Goal: Transaction & Acquisition: Purchase product/service

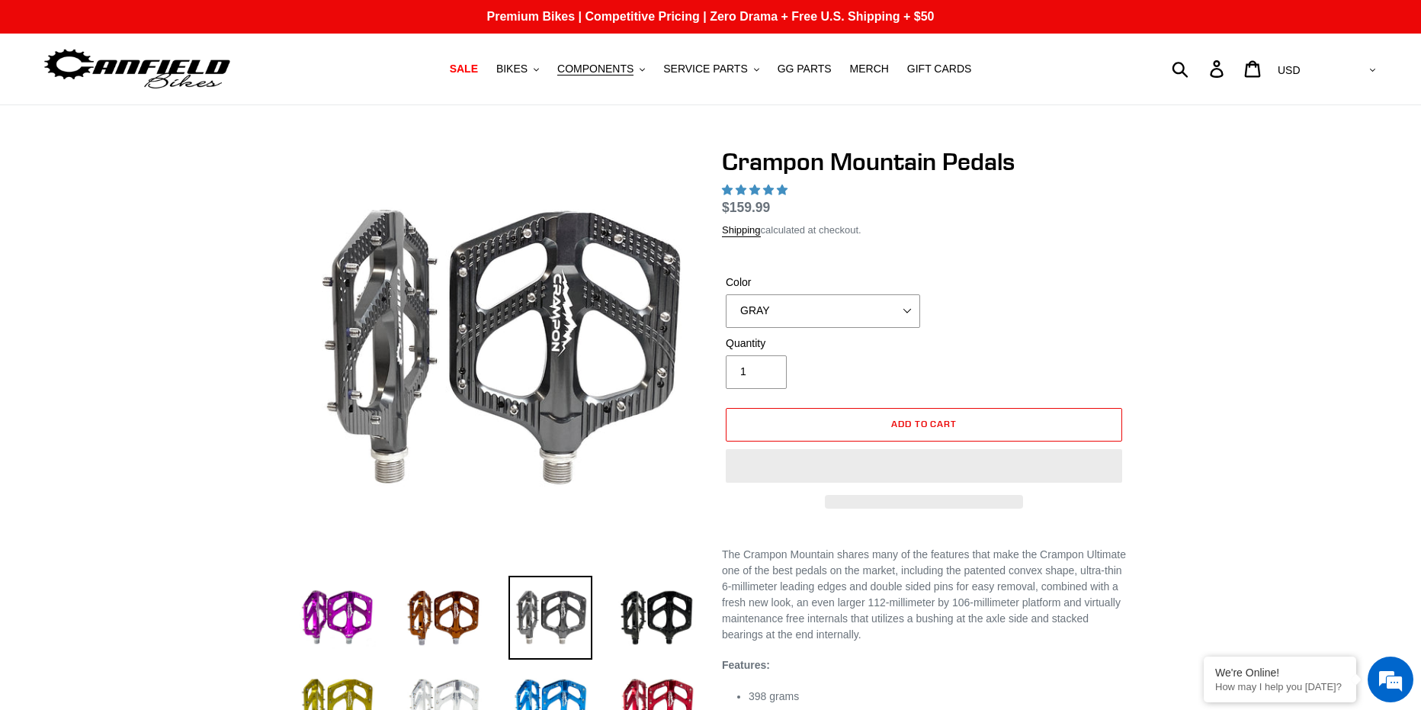
select select "highest-rating"
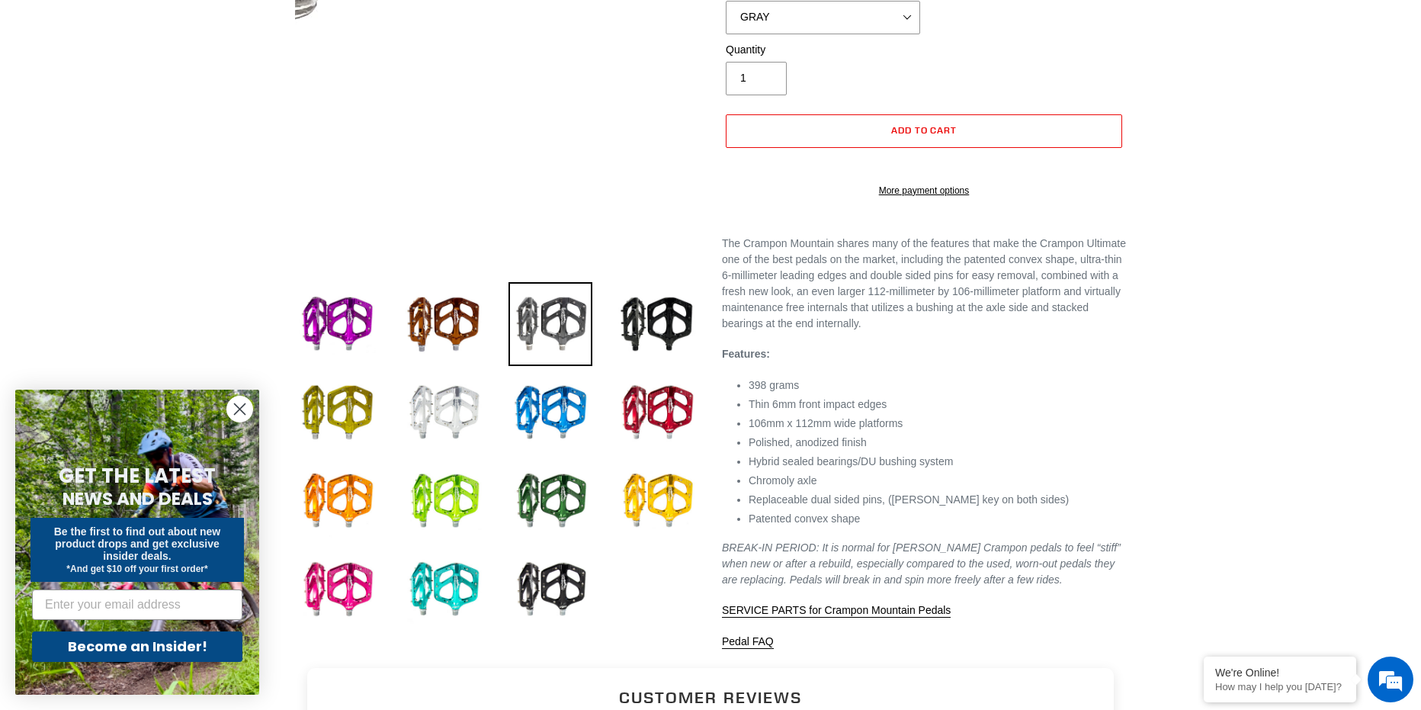
scroll to position [305, 0]
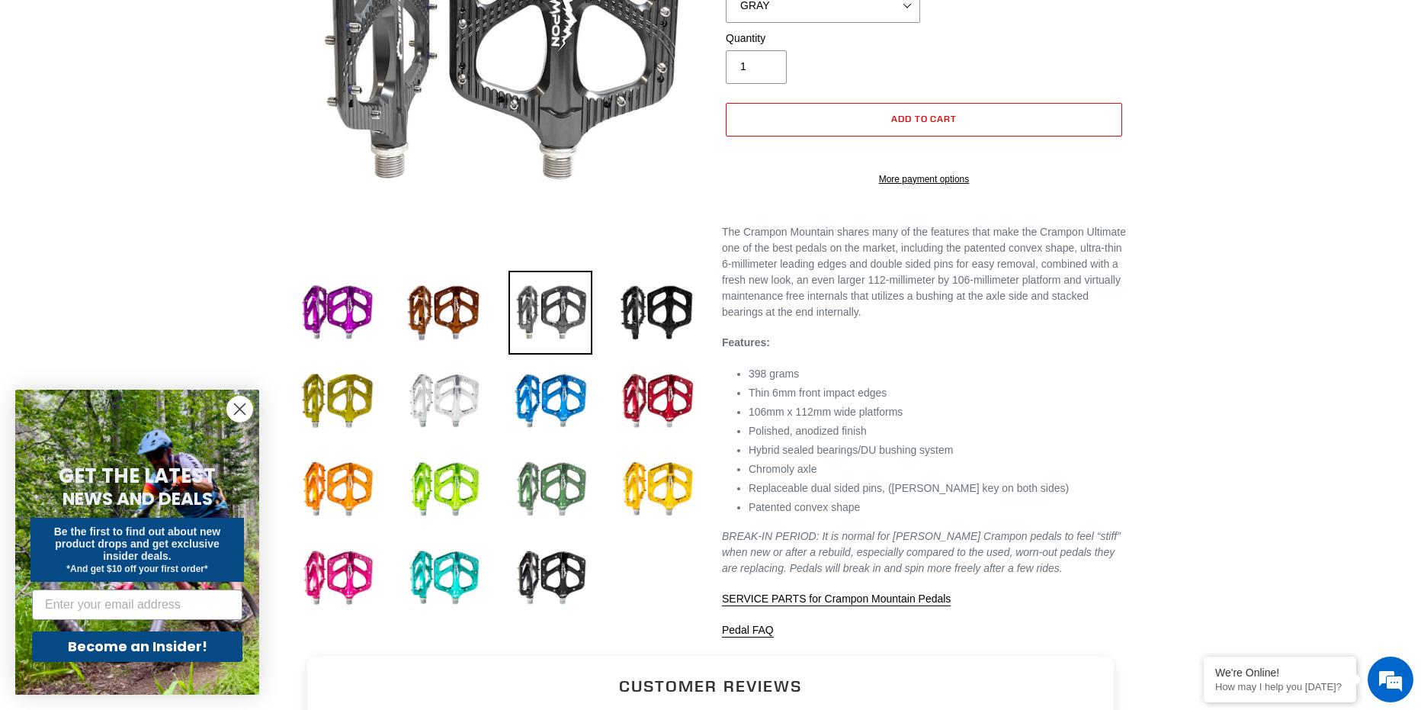
click at [567, 474] on img at bounding box center [551, 490] width 84 height 84
select select "PNW GREEN"
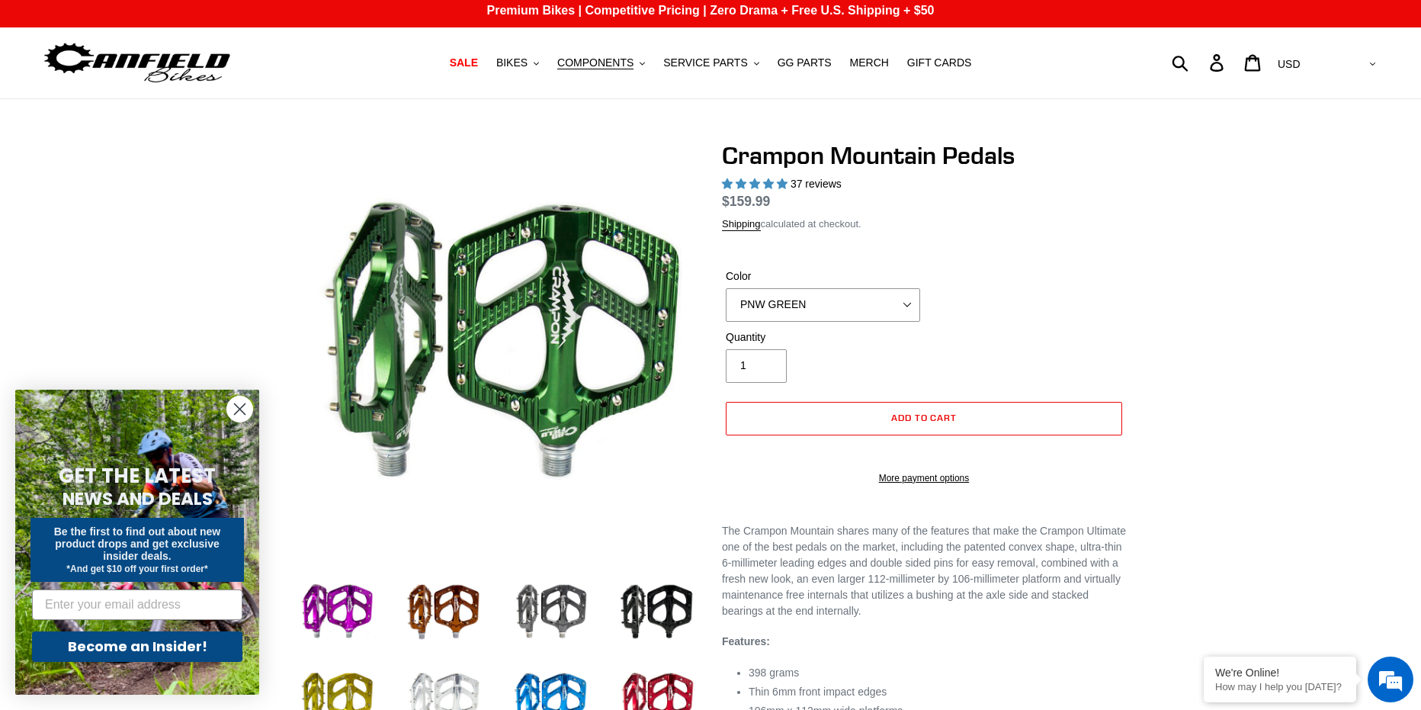
scroll to position [0, 0]
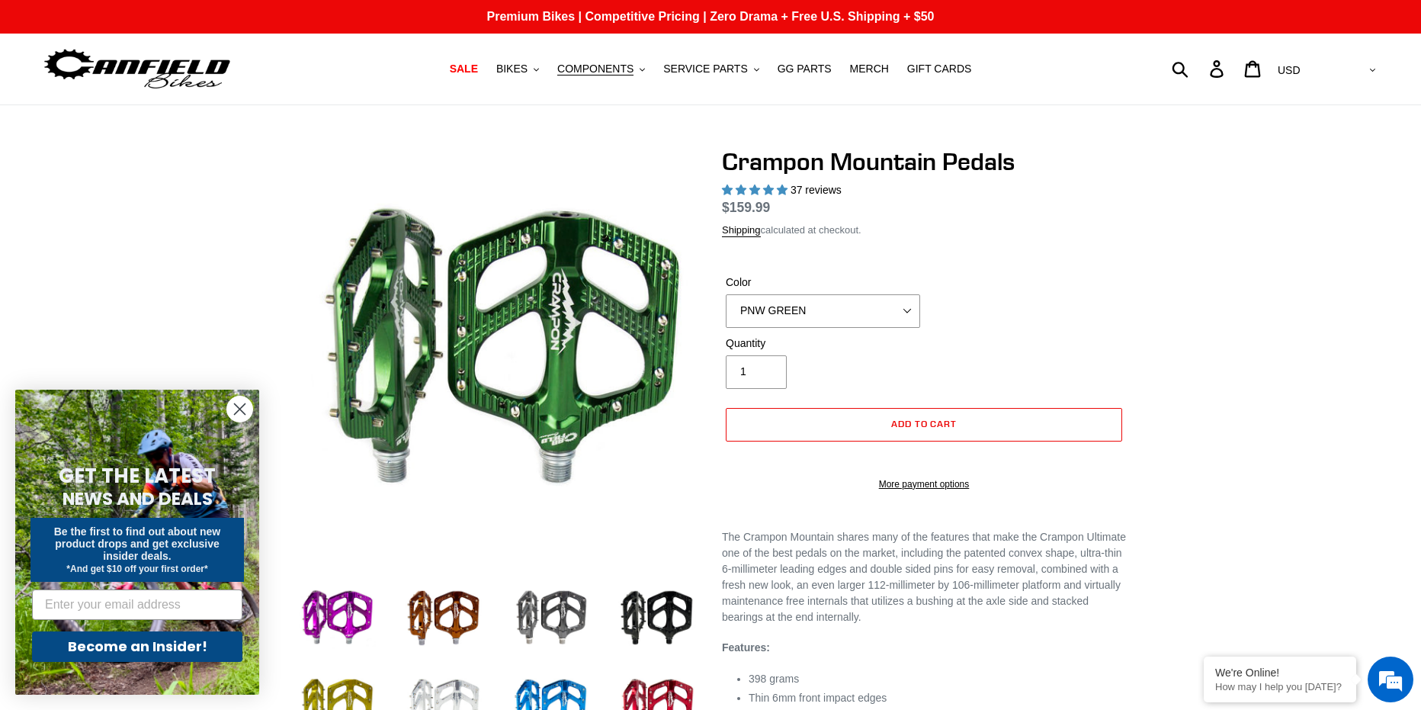
click at [230, 414] on circle "Close dialog" at bounding box center [239, 409] width 25 height 25
